Goal: Navigation & Orientation: Find specific page/section

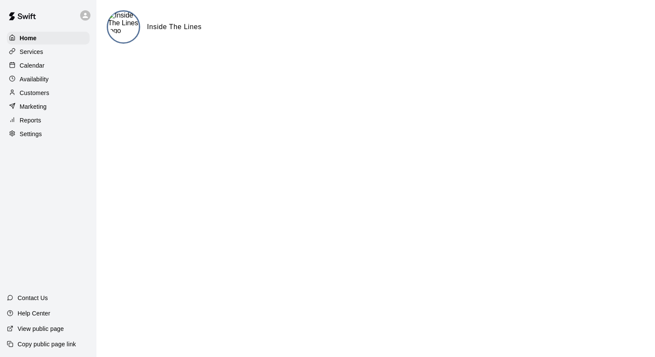
click at [39, 54] on p "Services" at bounding box center [32, 52] width 24 height 9
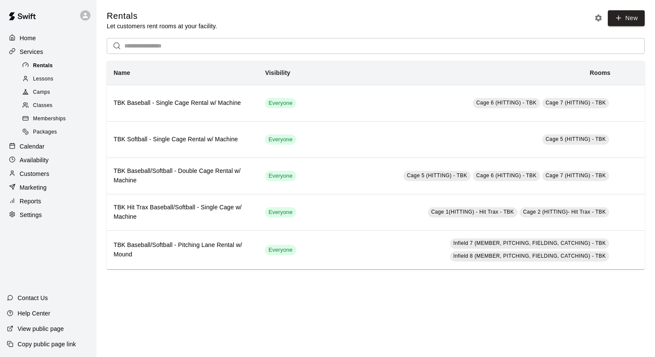
click at [36, 68] on span "Rentals" at bounding box center [43, 66] width 20 height 9
click at [39, 75] on link "Lessons" at bounding box center [59, 78] width 76 height 13
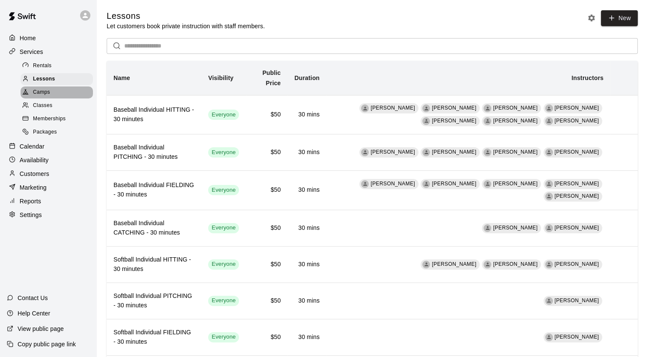
click at [48, 97] on span "Camps" at bounding box center [41, 92] width 17 height 9
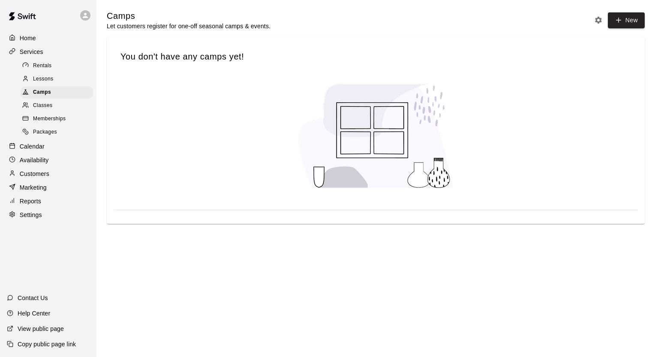
click at [51, 153] on div "Calendar" at bounding box center [48, 146] width 83 height 13
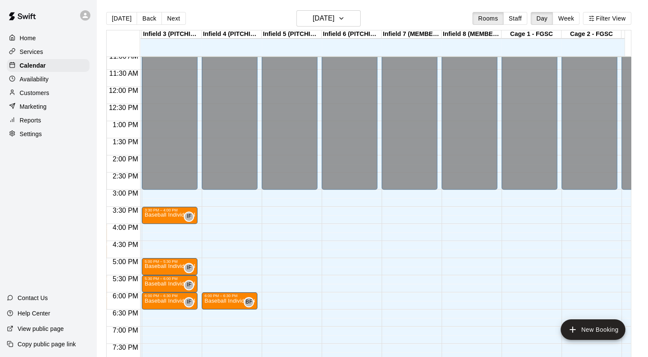
scroll to position [0, 603]
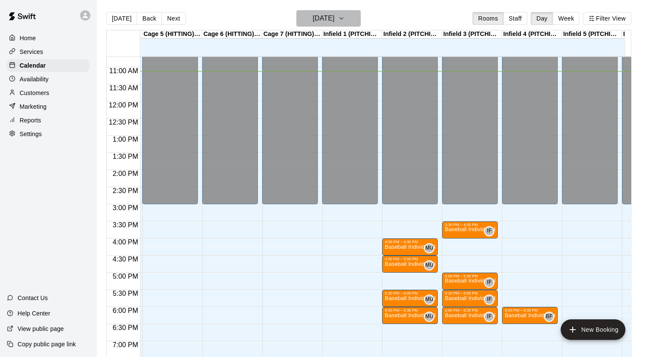
click at [335, 23] on h6 "[DATE]" at bounding box center [324, 18] width 22 height 12
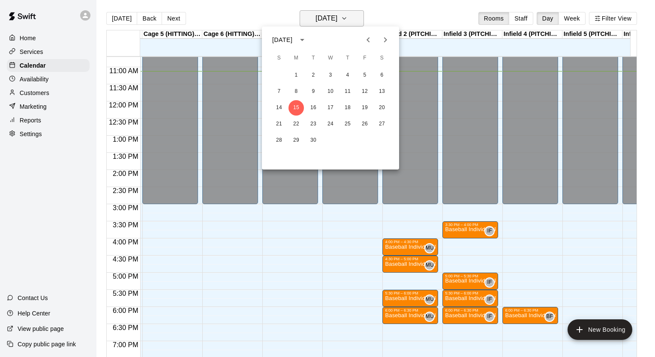
click at [345, 23] on div at bounding box center [327, 178] width 655 height 357
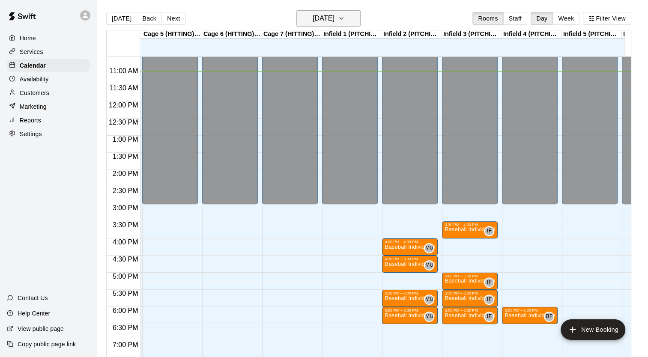
click at [335, 23] on h6 "[DATE]" at bounding box center [324, 18] width 22 height 12
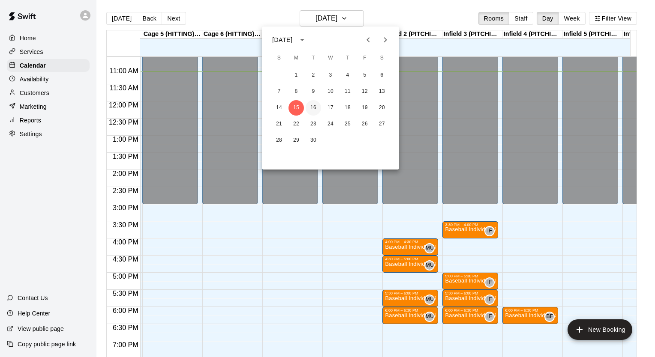
click at [312, 108] on button "16" at bounding box center [312, 107] width 15 height 15
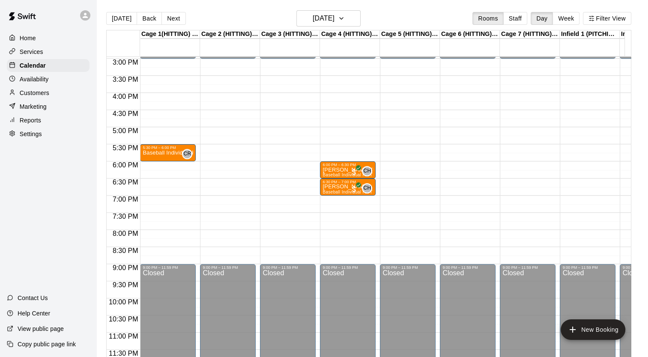
click at [34, 43] on div "Home" at bounding box center [48, 38] width 83 height 13
